Goal: Find contact information: Find contact information

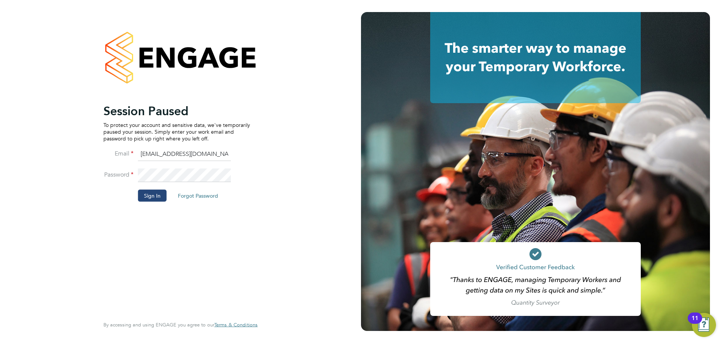
click at [149, 194] on button "Sign In" at bounding box center [152, 195] width 29 height 12
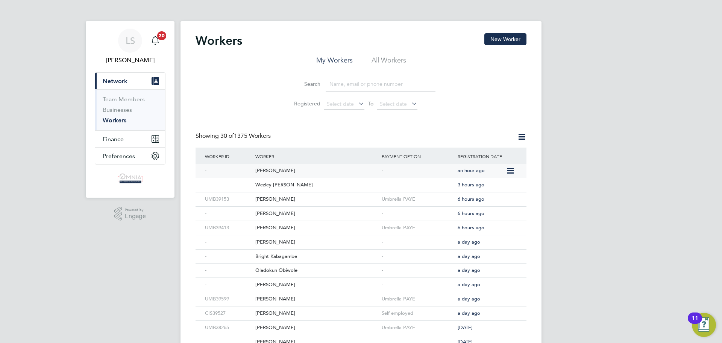
click at [274, 173] on div "[PERSON_NAME]" at bounding box center [317, 171] width 126 height 14
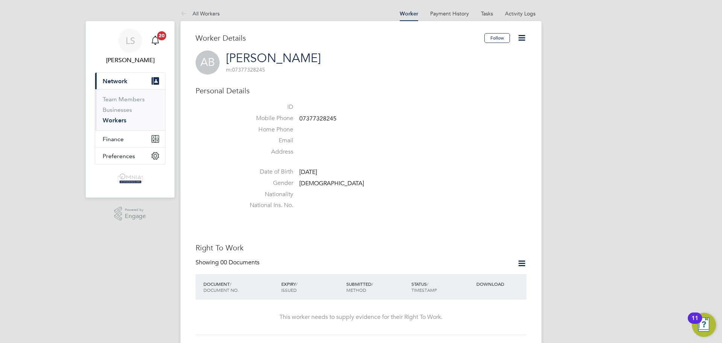
click at [326, 118] on span "07377328245" at bounding box center [317, 119] width 37 height 8
copy span "07377328245"
